Goal: Find specific page/section: Find specific page/section

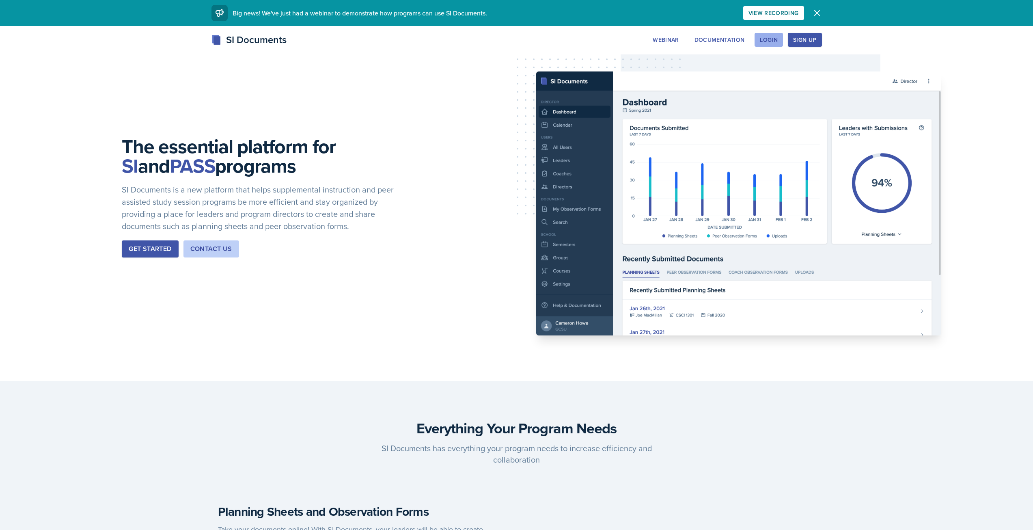
click at [771, 43] on div "Login" at bounding box center [769, 40] width 18 height 6
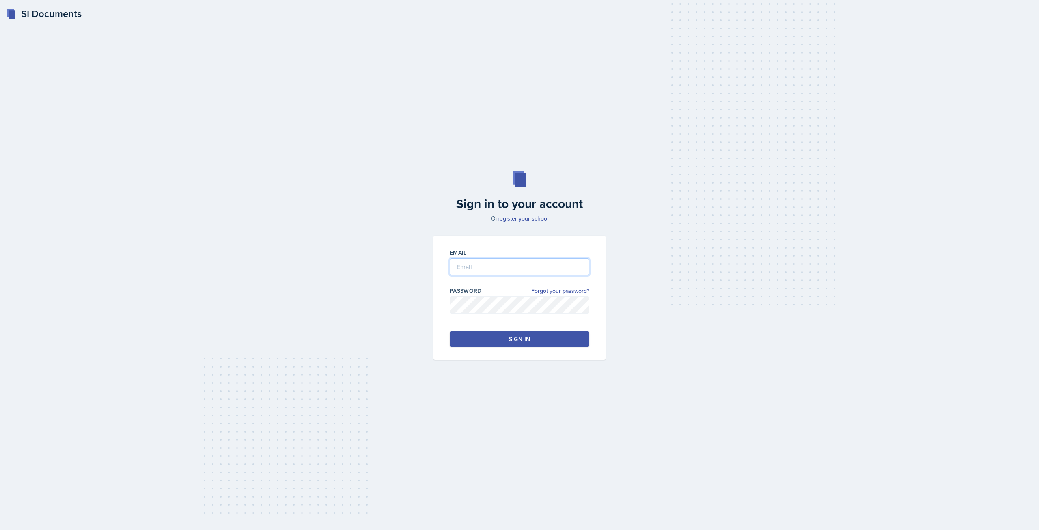
click at [486, 260] on input "email" at bounding box center [520, 266] width 140 height 17
type input "[EMAIL_ADDRESS][PERSON_NAME][DOMAIN_NAME]"
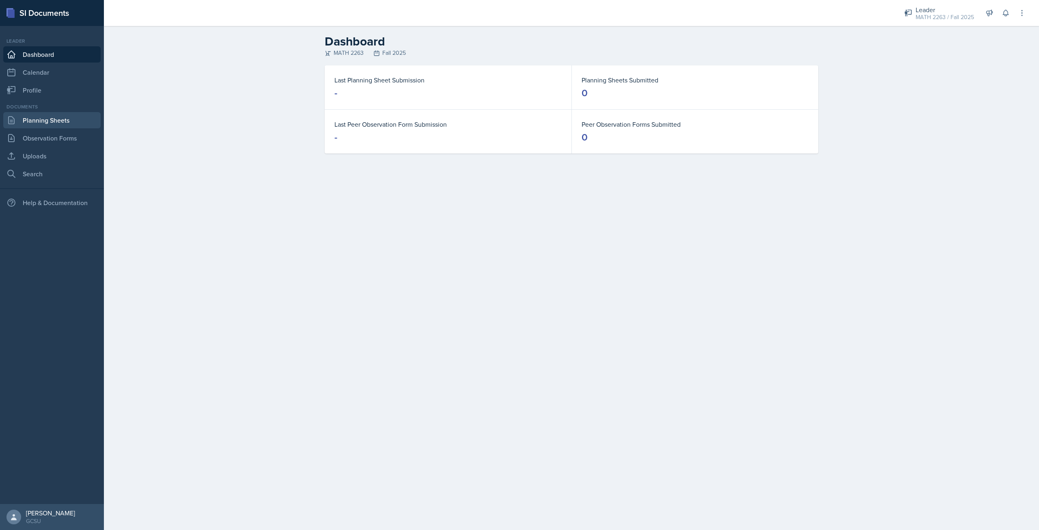
click at [65, 125] on link "Planning Sheets" at bounding box center [51, 120] width 97 height 16
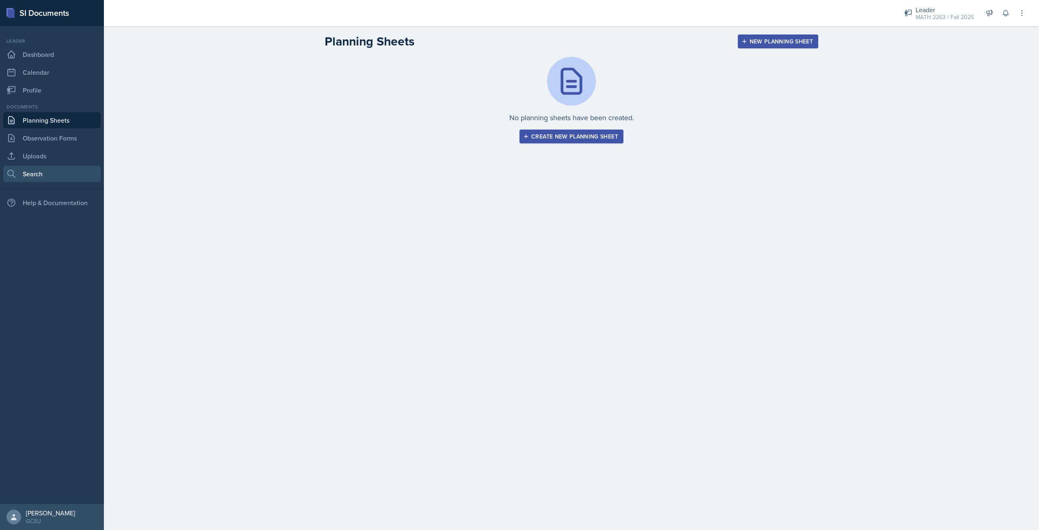
click at [57, 174] on link "Search" at bounding box center [51, 174] width 97 height 16
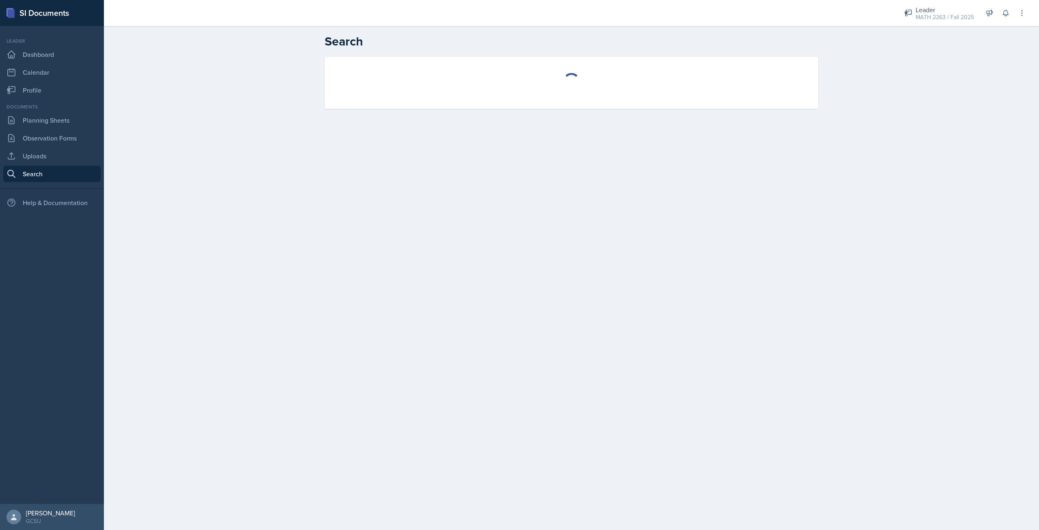
select select "all"
select select "1"
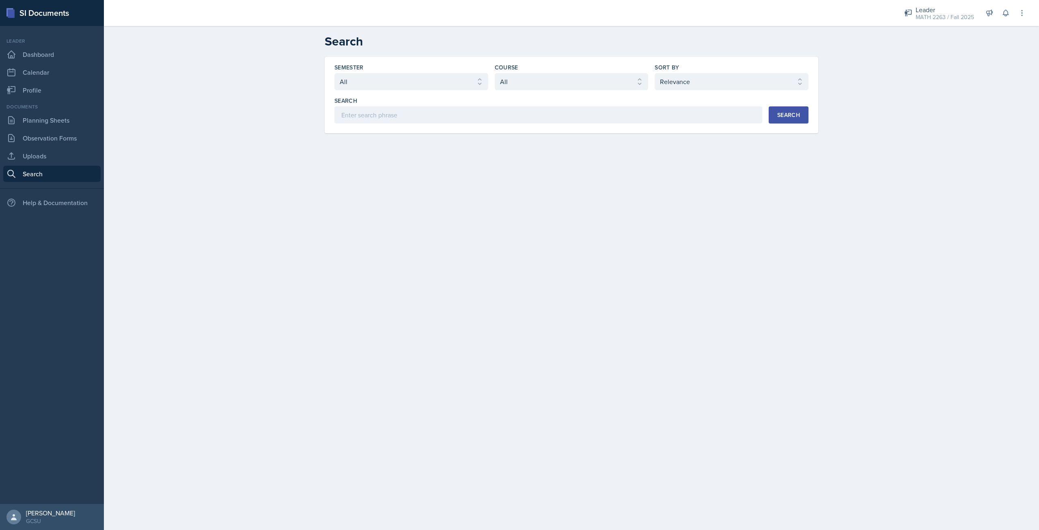
click at [397, 91] on div "Semester Select semester All Fall 2025 Spring 2025 Fall 2024 Spring 2024 Fall 2…" at bounding box center [571, 93] width 474 height 60
click at [397, 85] on select "Select semester All Fall 2025 Spring 2025 Fall 2024 Spring 2024 Fall 2023 Sprin…" at bounding box center [411, 81] width 154 height 17
select select "986fdc3e-2246-4ffd-9cb8-78666de4ebed"
click at [334, 73] on select "Select semester All Fall 2025 Spring 2025 Fall 2024 Spring 2024 Fall 2023 Sprin…" at bounding box center [411, 81] width 154 height 17
click at [585, 75] on select "Select course All ACCT 3101 ACCT 3102 ASTR 1000 BIOL 1100 BIOL 1107 BIOL 1108 B…" at bounding box center [572, 81] width 154 height 17
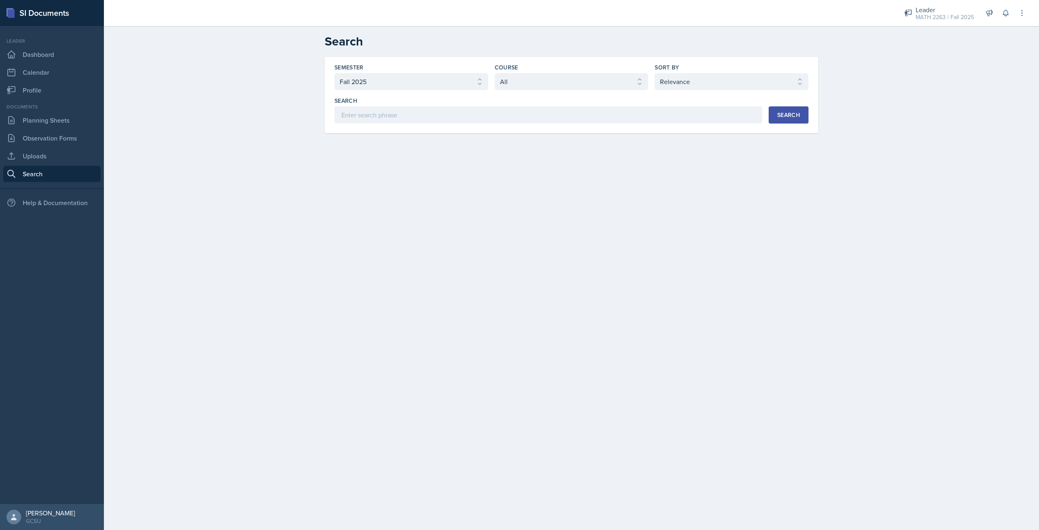
click at [679, 134] on div "Semester Select semester All Fall 2025 Spring 2025 Fall 2024 Spring 2024 Fall 2…" at bounding box center [571, 105] width 519 height 96
click at [788, 112] on div "Search" at bounding box center [788, 115] width 23 height 6
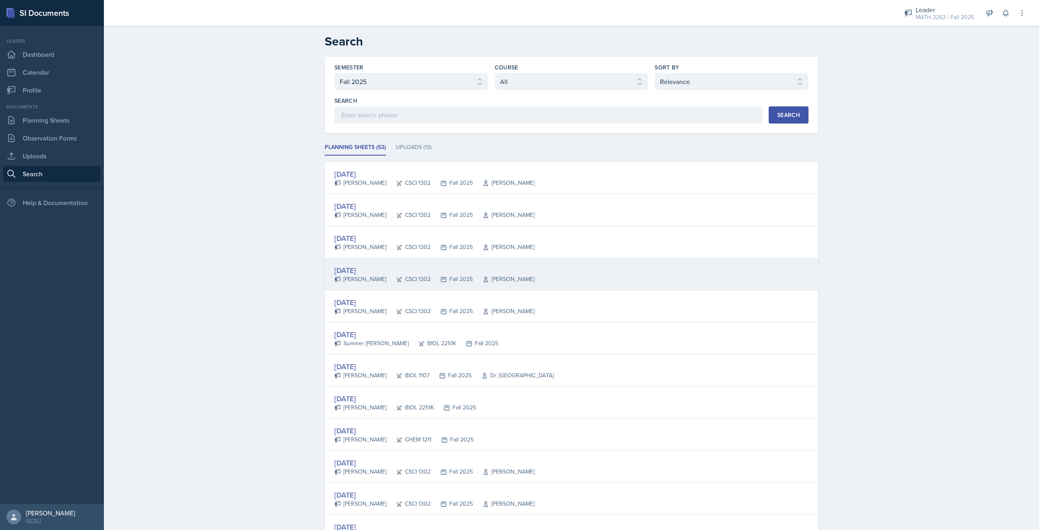
click at [372, 273] on div "[DATE]" at bounding box center [434, 270] width 200 height 11
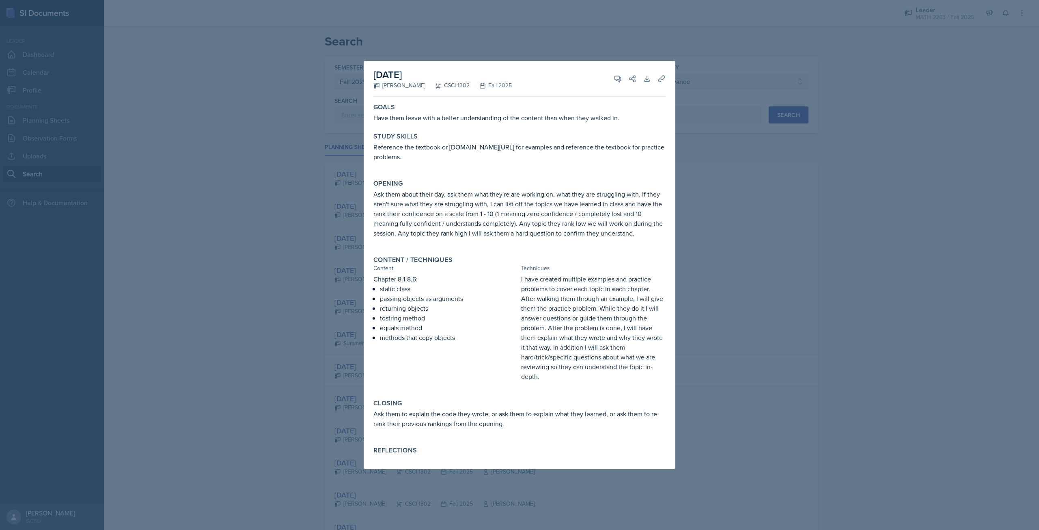
click at [695, 120] on div at bounding box center [519, 265] width 1039 height 530
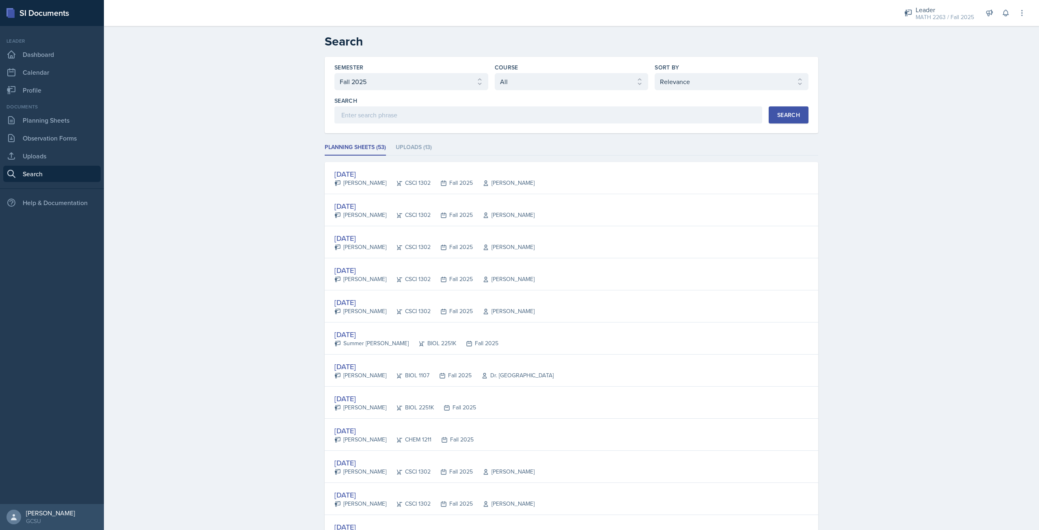
click at [562, 90] on div "Semester Select semester All Fall 2025 Spring 2025 Fall 2024 Spring 2024 Fall 2…" at bounding box center [571, 93] width 474 height 60
click at [560, 87] on select "Select course All ACCT 3101 ACCT 3102 ASTR 1000 BIOL 1100 BIOL 1107 BIOL 1108 B…" at bounding box center [572, 81] width 154 height 17
click at [495, 73] on select "Select course All ACCT 3101 ACCT 3102 ASTR 1000 BIOL 1100 BIOL 1107 BIOL 1108 B…" at bounding box center [572, 81] width 154 height 17
click at [537, 74] on select "Select course All ACCT 3101 ACCT 3102 ASTR 1000 BIOL 1100 BIOL 1107 BIOL 1108 B…" at bounding box center [572, 81] width 154 height 17
click at [495, 73] on select "Select course All ACCT 3101 ACCT 3102 ASTR 1000 BIOL 1100 BIOL 1107 BIOL 1108 B…" at bounding box center [572, 81] width 154 height 17
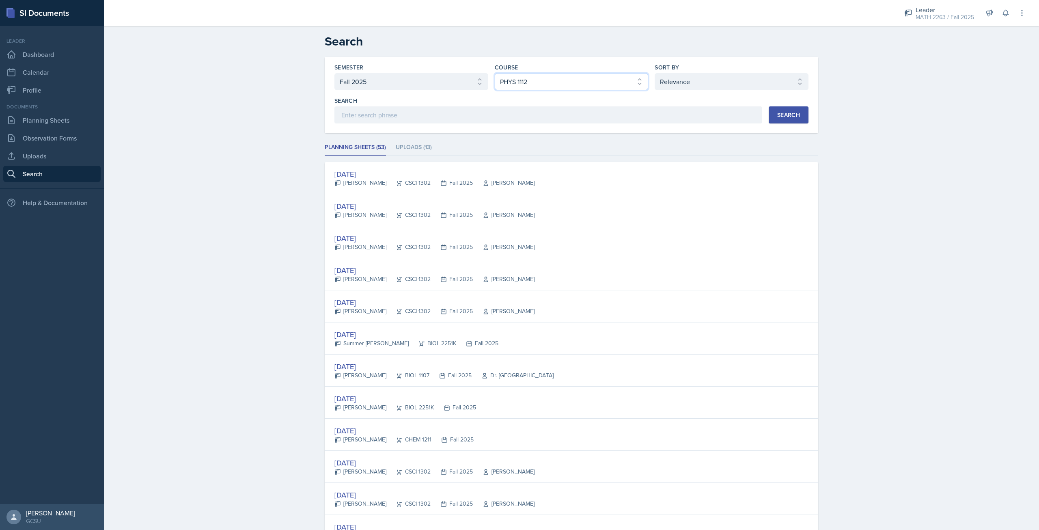
click at [516, 79] on select "Select course All ACCT 3101 ACCT 3102 ASTR 1000 BIOL 1100 BIOL 1107 BIOL 1108 B…" at bounding box center [572, 81] width 154 height 17
click at [495, 73] on select "Select course All ACCT 3101 ACCT 3102 ASTR 1000 BIOL 1100 BIOL 1107 BIOL 1108 B…" at bounding box center [572, 81] width 154 height 17
click at [779, 112] on div "Search" at bounding box center [788, 115] width 23 height 6
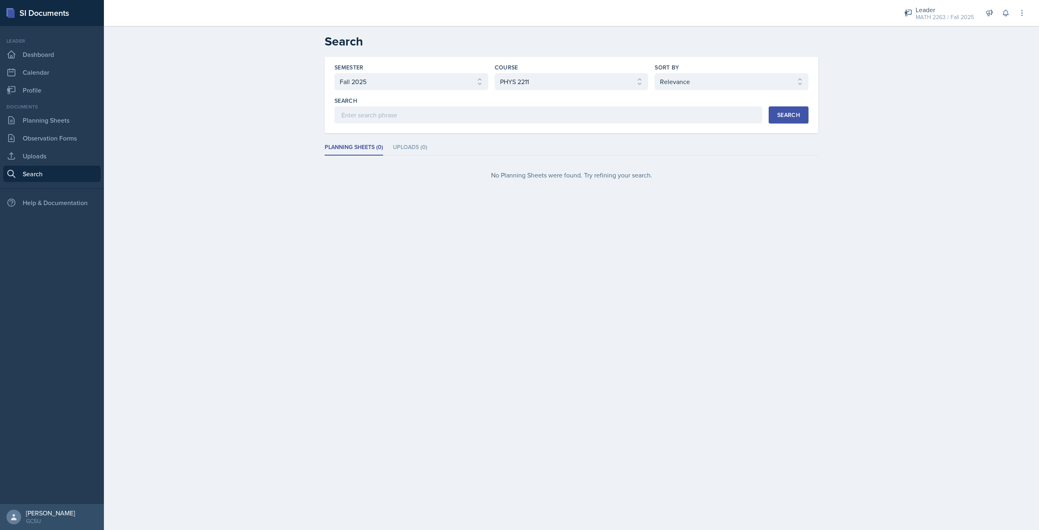
click at [527, 90] on div "Semester Select semester All Fall 2025 Spring 2025 Fall 2024 Spring 2024 Fall 2…" at bounding box center [571, 93] width 474 height 60
click at [527, 87] on select "Select course All ACCT 3101 ACCT 3102 ASTR 1000 BIOL 1100 BIOL 1107 BIOL 1108 B…" at bounding box center [572, 81] width 154 height 17
click at [495, 73] on select "Select course All ACCT 3101 ACCT 3102 ASTR 1000 BIOL 1100 BIOL 1107 BIOL 1108 B…" at bounding box center [572, 81] width 154 height 17
click at [793, 118] on div "Search" at bounding box center [788, 115] width 23 height 6
click at [592, 78] on select "Select course All ACCT 3101 ACCT 3102 ASTR 1000 BIOL 1100 BIOL 1107 BIOL 1108 B…" at bounding box center [572, 81] width 154 height 17
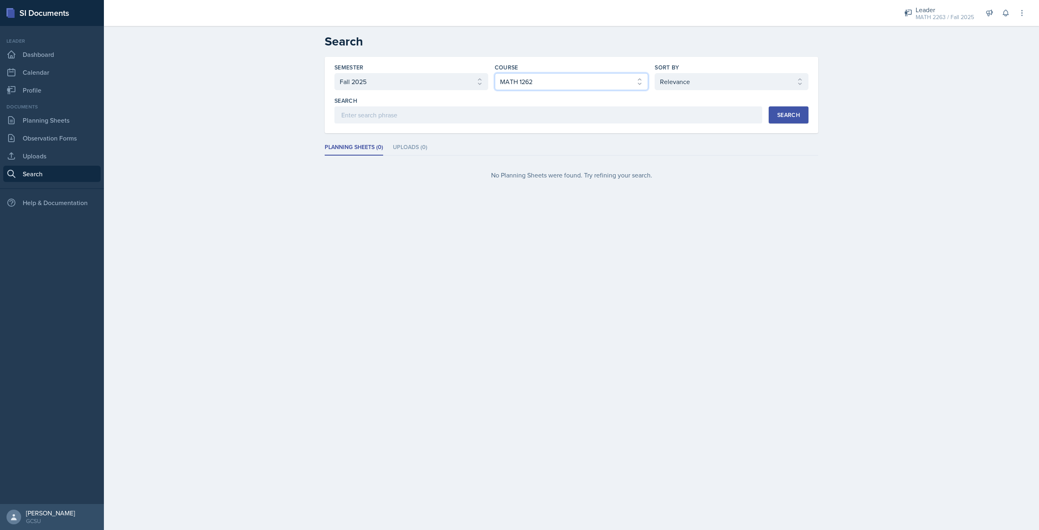
select select "7e071553-0b37-4a4a-a235-5ee2229324e6"
click at [495, 73] on select "Select course All ACCT 3101 ACCT 3102 ASTR 1000 BIOL 1100 BIOL 1107 BIOL 1108 B…" at bounding box center [572, 81] width 154 height 17
click at [785, 116] on div "Search" at bounding box center [788, 115] width 23 height 6
click at [371, 174] on div "[DATE]" at bounding box center [426, 173] width 184 height 11
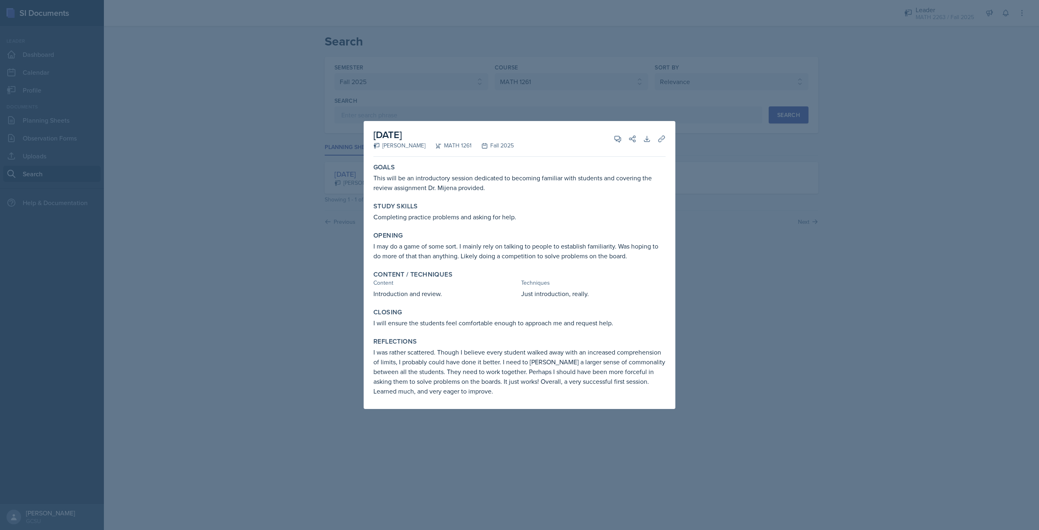
click at [737, 213] on div at bounding box center [519, 265] width 1039 height 530
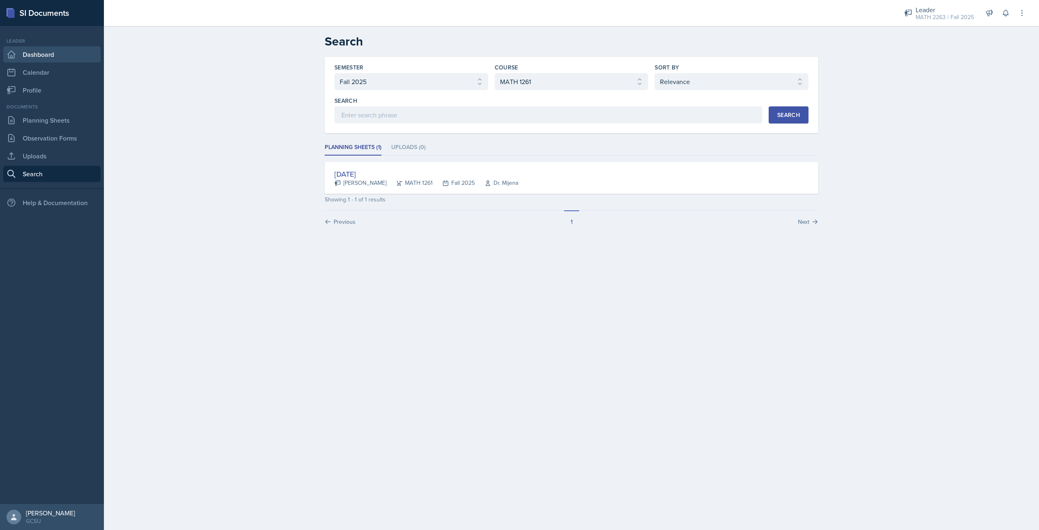
click at [51, 59] on link "Dashboard" at bounding box center [51, 54] width 97 height 16
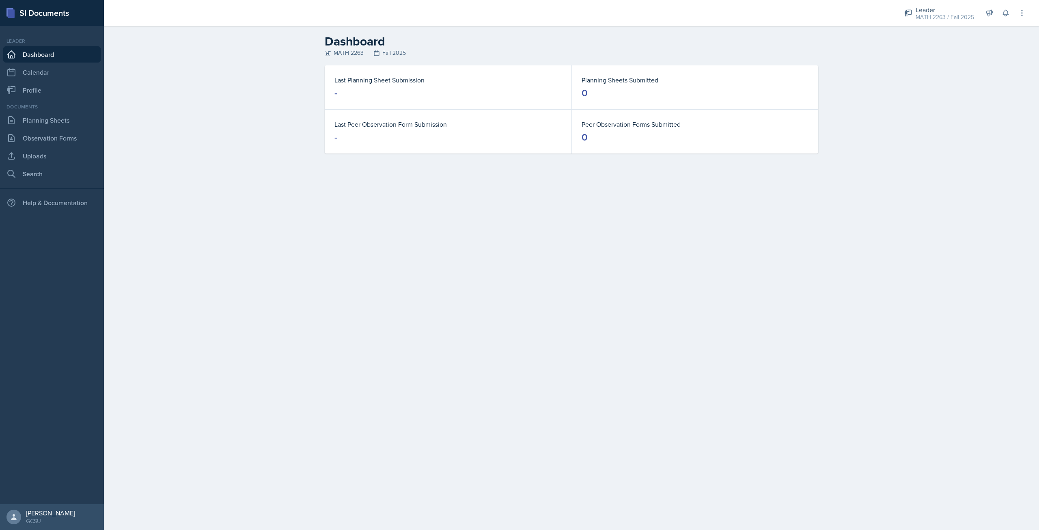
click at [188, 166] on div "Dashboard MATH 2263 Fall 2025 Last Planning Sheet Submission - Planning Sheets …" at bounding box center [571, 99] width 935 height 147
click at [950, 17] on div "MATH 2263 / Fall 2025" at bounding box center [945, 17] width 58 height 9
click at [933, 43] on div "MATH 1113 / Spring 2024" at bounding box center [946, 44] width 52 height 9
click at [49, 121] on link "Planning Sheets" at bounding box center [51, 120] width 97 height 16
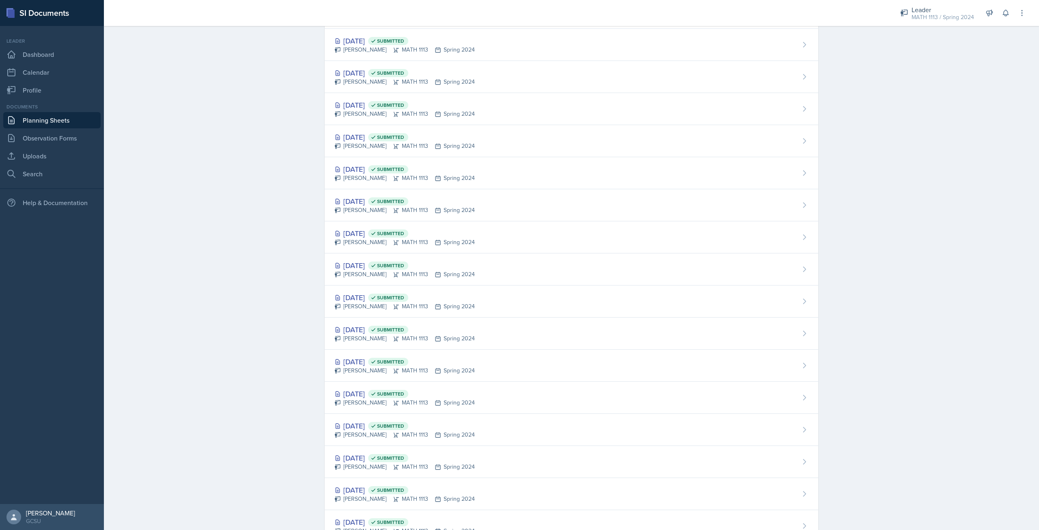
scroll to position [470, 0]
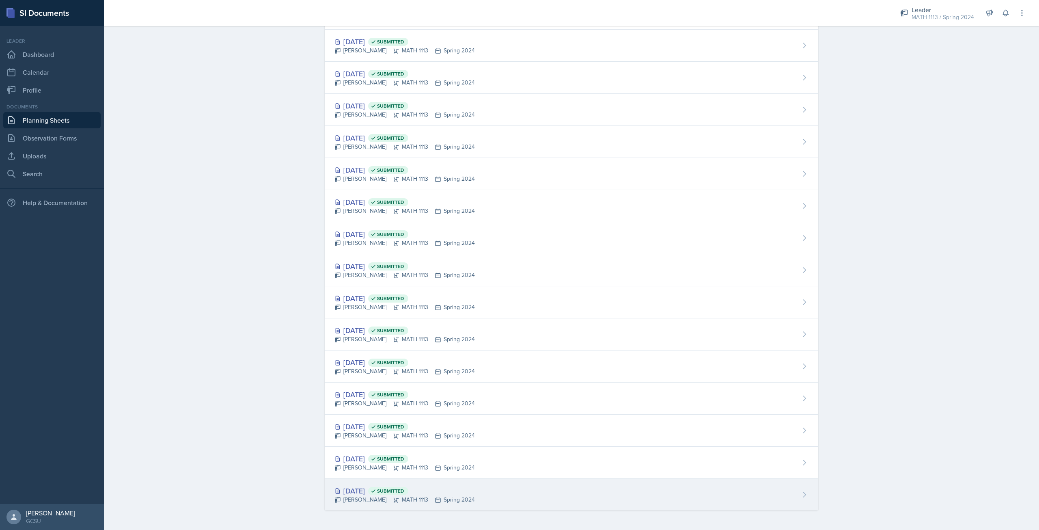
click at [371, 487] on div "[DATE] Submitted" at bounding box center [404, 490] width 140 height 11
